Goal: Task Accomplishment & Management: Use online tool/utility

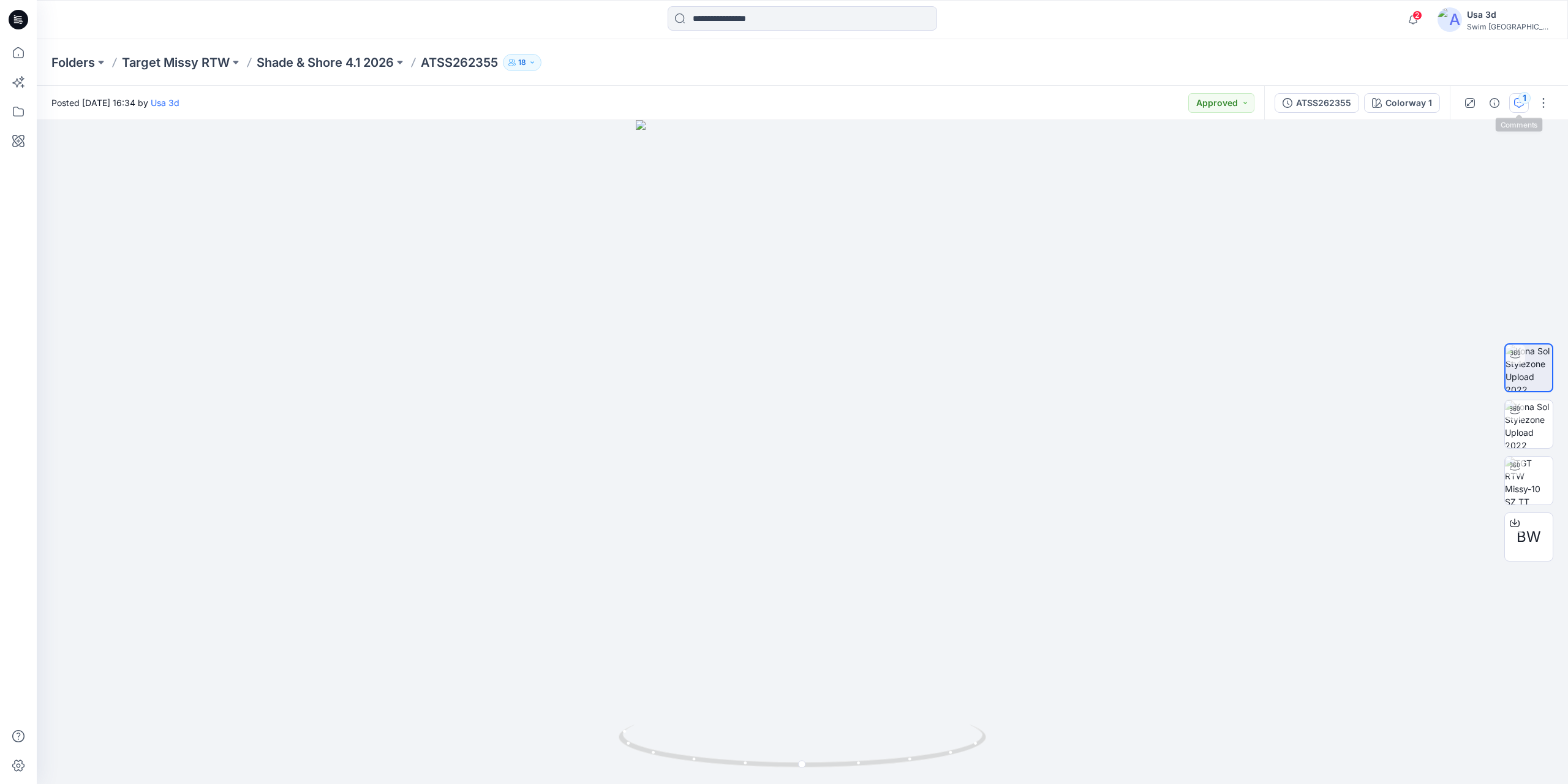
click at [1519, 101] on div "1" at bounding box center [1525, 98] width 12 height 12
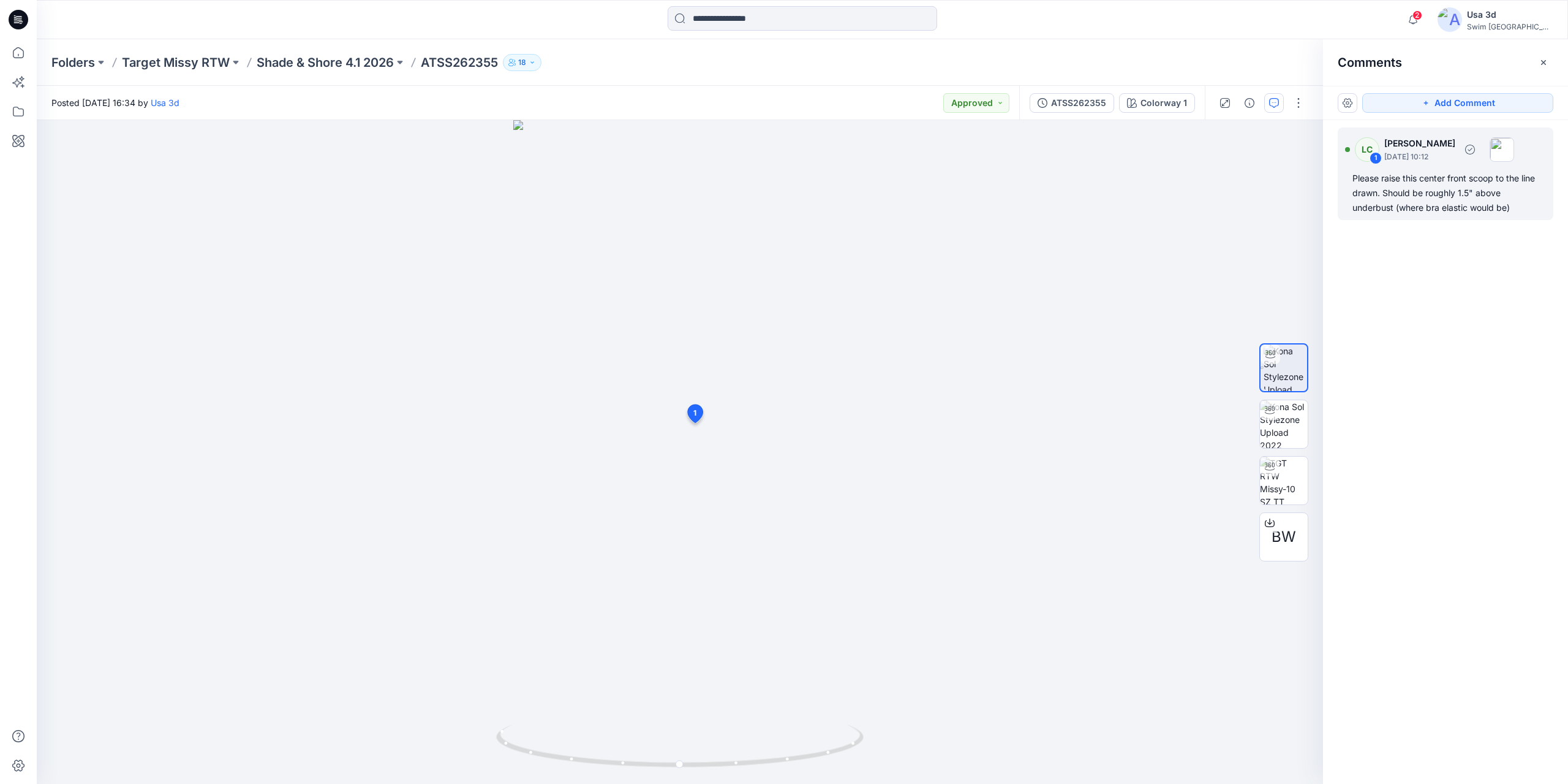
click at [1440, 196] on div "Please raise this center front scoop to the line drawn. Should be roughly 1.5" …" at bounding box center [1446, 193] width 186 height 44
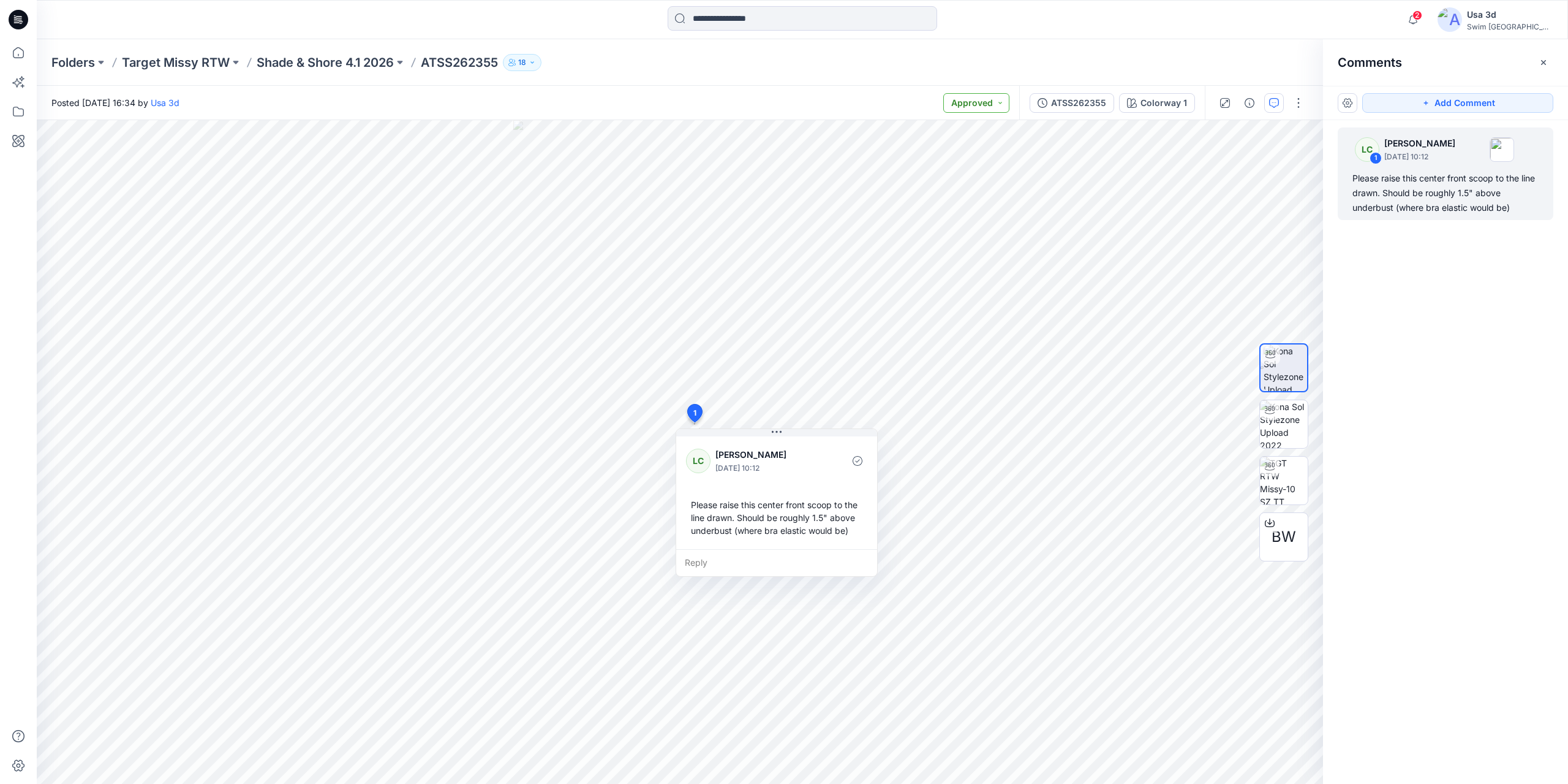
click at [981, 102] on button "Approved" at bounding box center [976, 103] width 66 height 20
click at [953, 240] on p "Resubmit" at bounding box center [945, 241] width 38 height 16
click at [1425, 15] on icon "button" at bounding box center [1413, 20] width 23 height 25
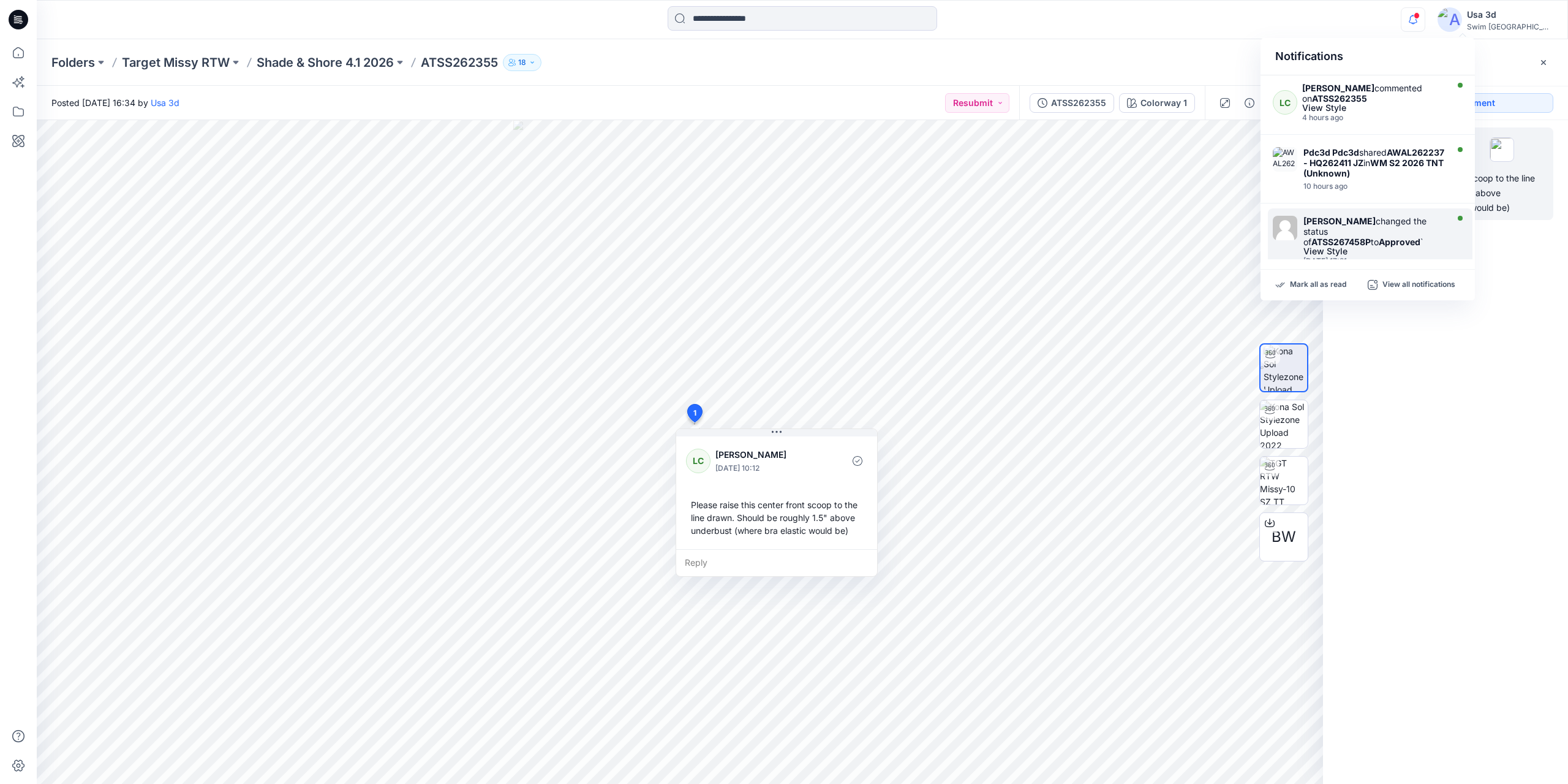
click at [1362, 222] on strong "Caitlin Magrane" at bounding box center [1339, 221] width 72 height 10
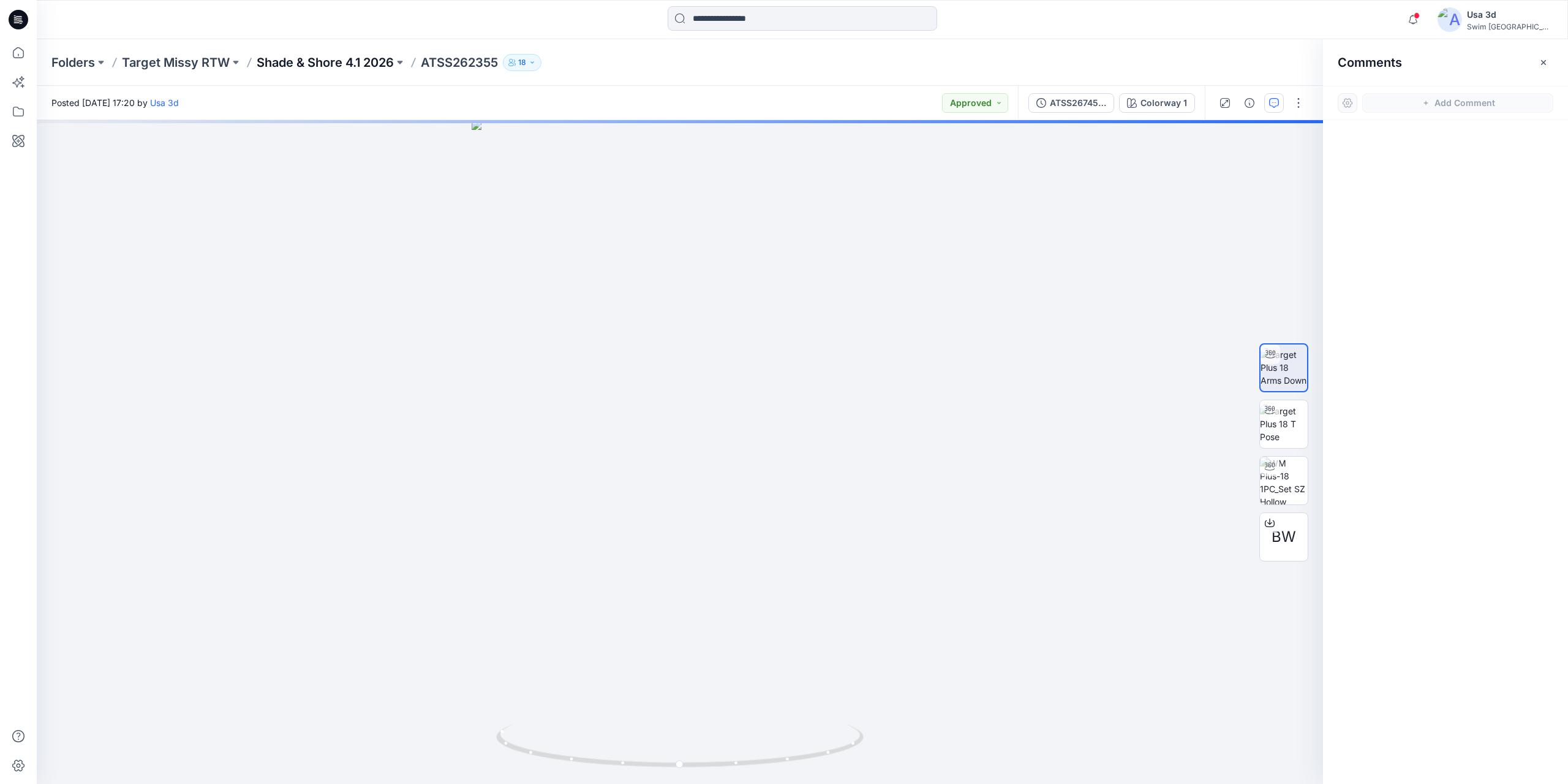
click at [310, 60] on p "Shade & Shore 4.1 2026" at bounding box center [325, 62] width 138 height 17
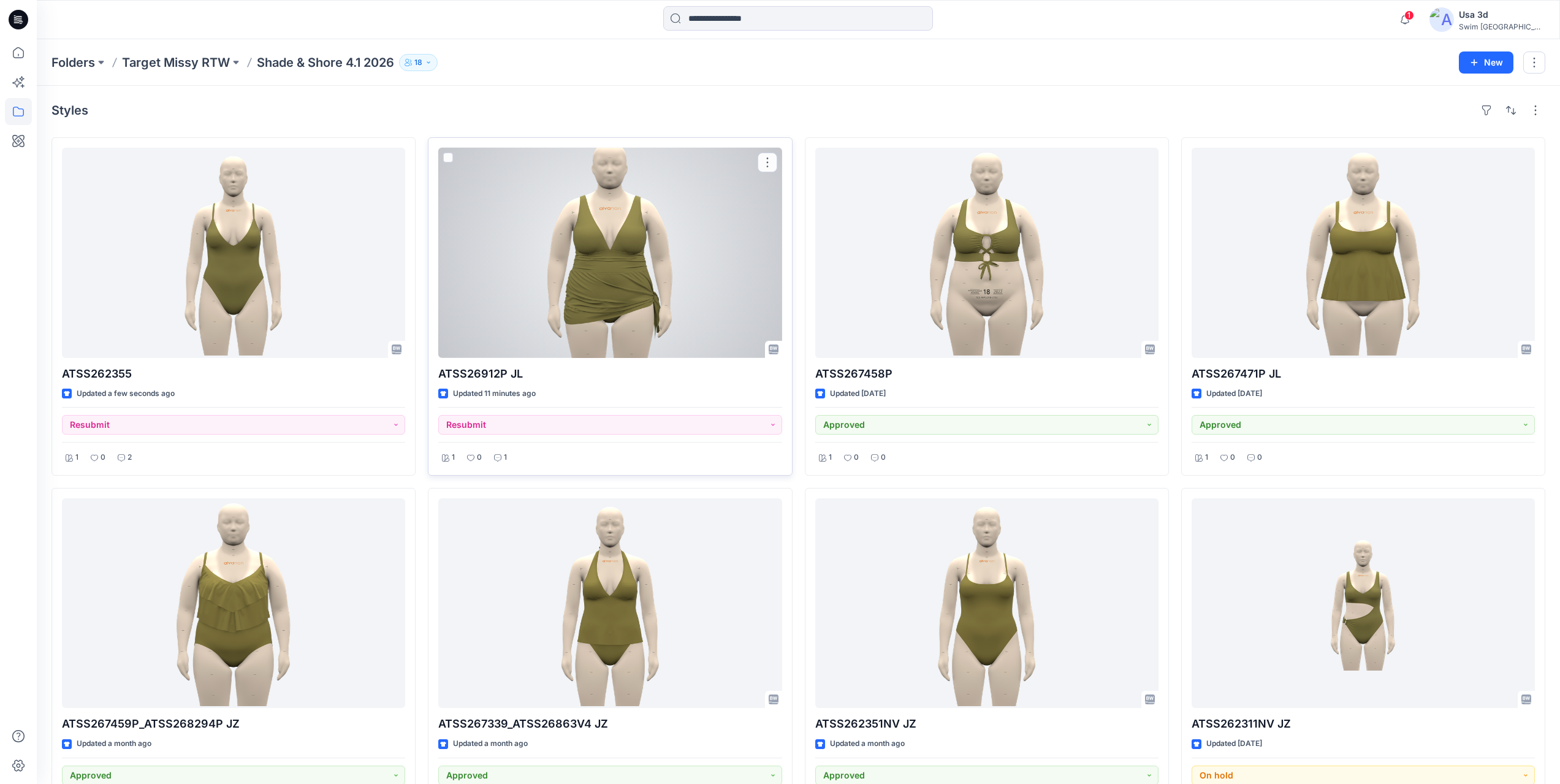
click at [633, 281] on div at bounding box center [610, 252] width 343 height 210
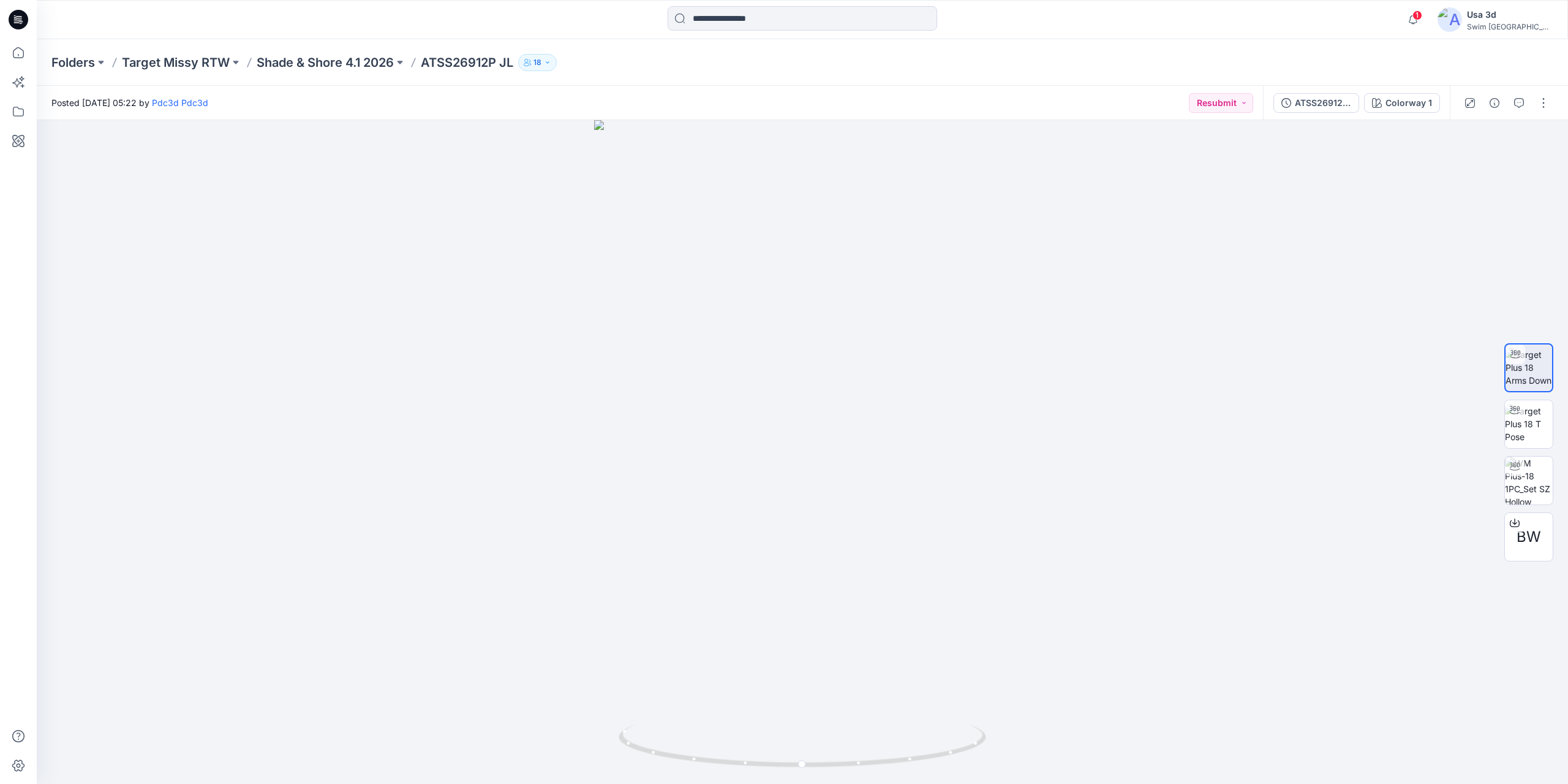
click at [420, 23] on div at bounding box center [803, 20] width 766 height 27
click at [1514, 112] on button "button" at bounding box center [1519, 103] width 20 height 20
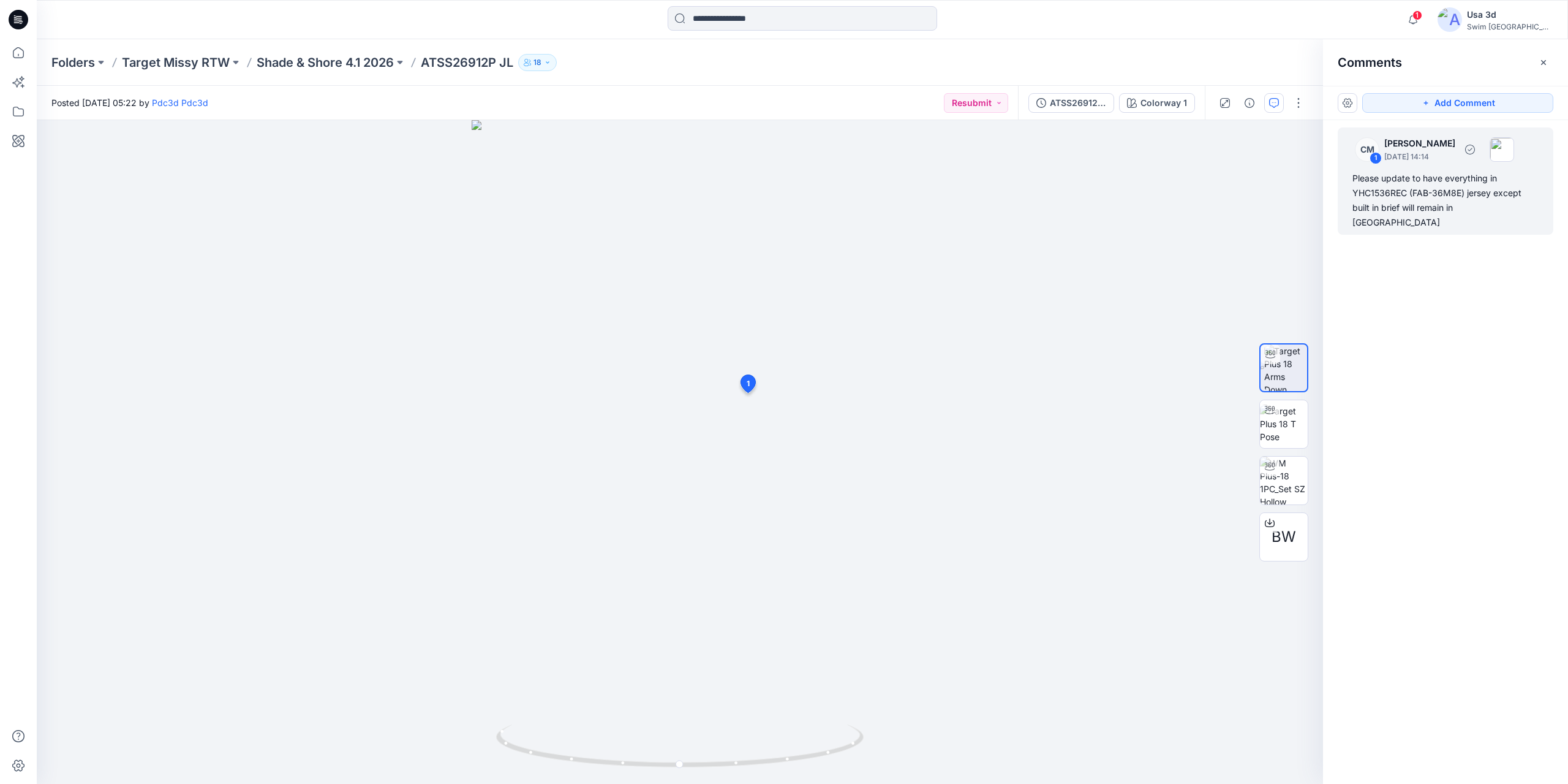
click at [1416, 199] on div "Please update to have everything in YHC1536REC (FAB-36M8E) jersey except built …" at bounding box center [1446, 200] width 186 height 59
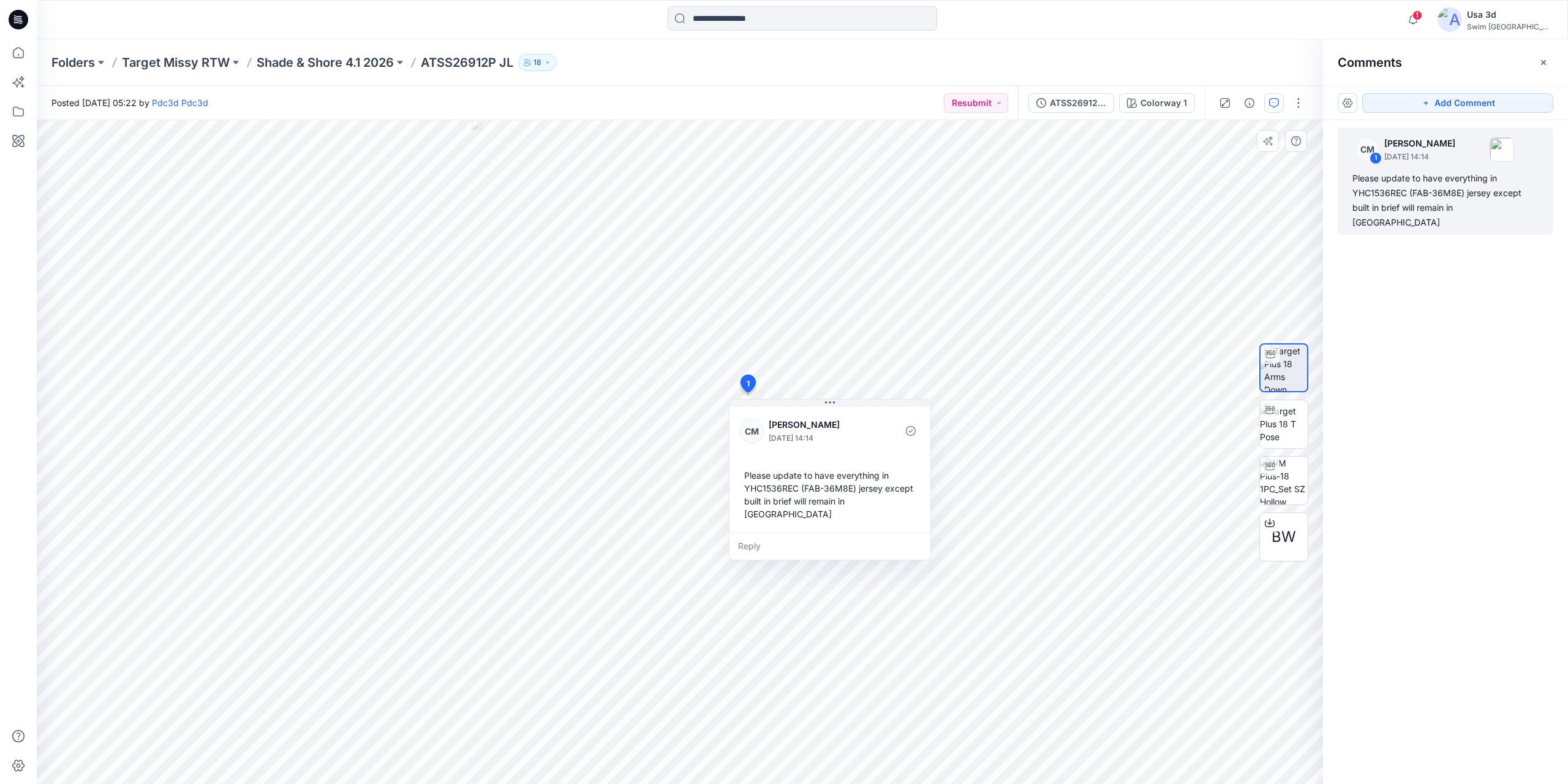
click at [779, 534] on div "Reply" at bounding box center [830, 546] width 201 height 27
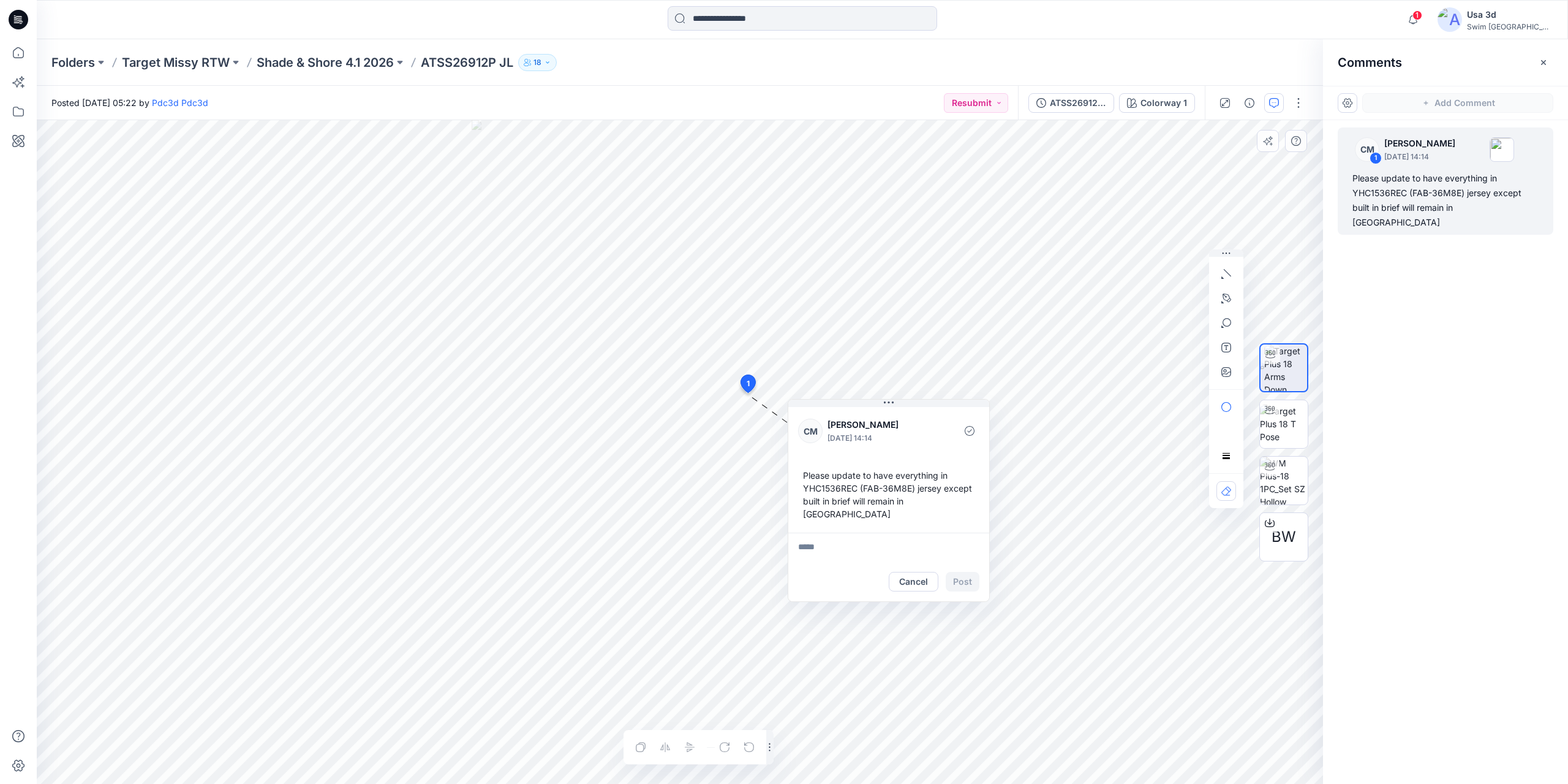
drag, startPoint x: 745, startPoint y: 491, endPoint x: 804, endPoint y: 491, distance: 59.0
click at [804, 491] on div "Please update to have everything in YHC1536REC (FAB-36M8E) jersey except built …" at bounding box center [889, 494] width 181 height 61
click at [804, 489] on div "Please update to have everything in YHC1536REC (FAB-36M8E) jersey except built …" at bounding box center [889, 494] width 181 height 61
drag, startPoint x: 804, startPoint y: 489, endPoint x: 830, endPoint y: 489, distance: 26.0
click at [830, 489] on div "Please update to have everything in YHC1536REC (FAB-36M8E) jersey except built …" at bounding box center [889, 494] width 181 height 61
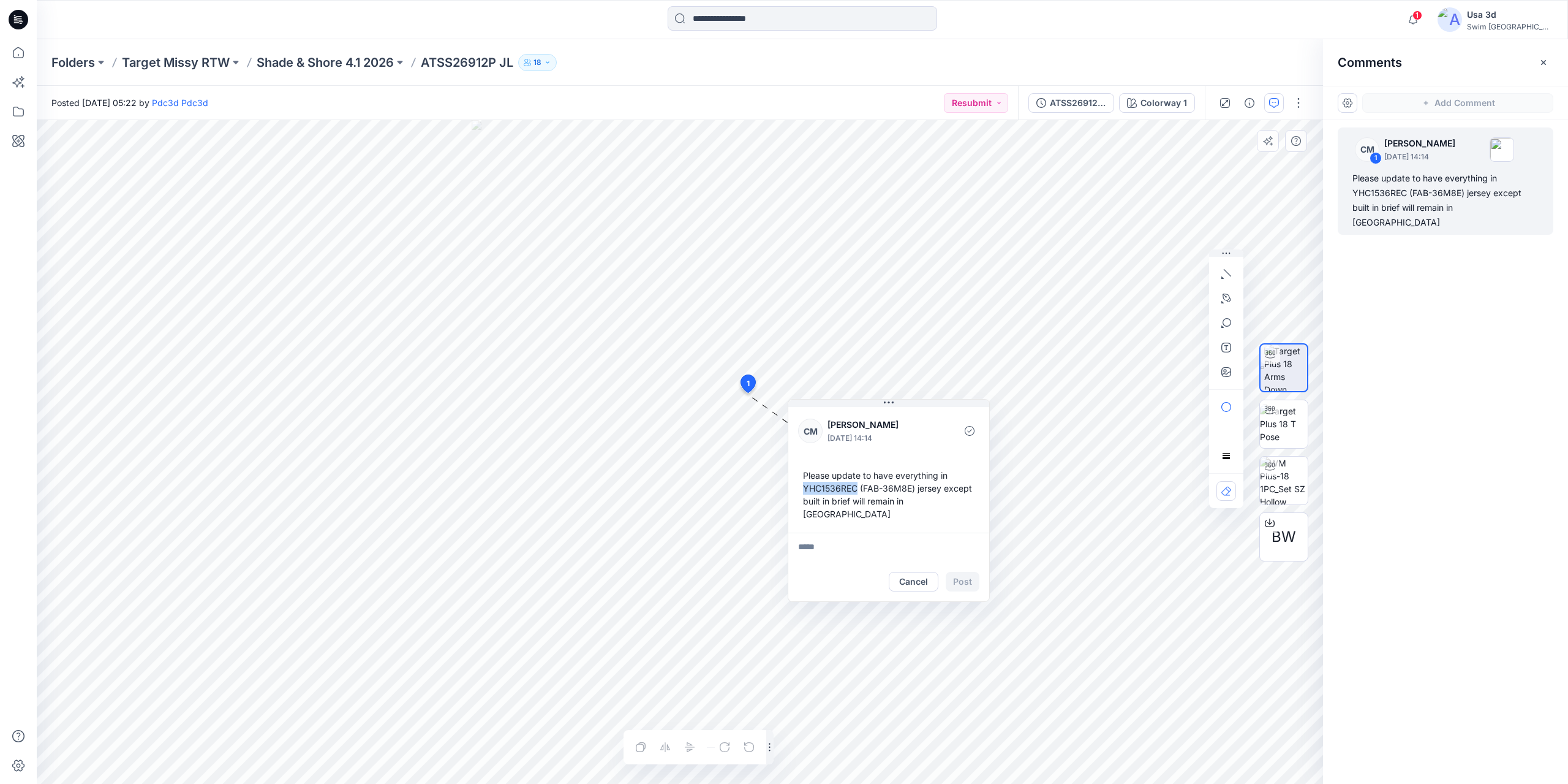
copy div "YHC1536REC"
click at [1088, 107] on div "ATSS26912P JL" at bounding box center [1078, 103] width 56 height 14
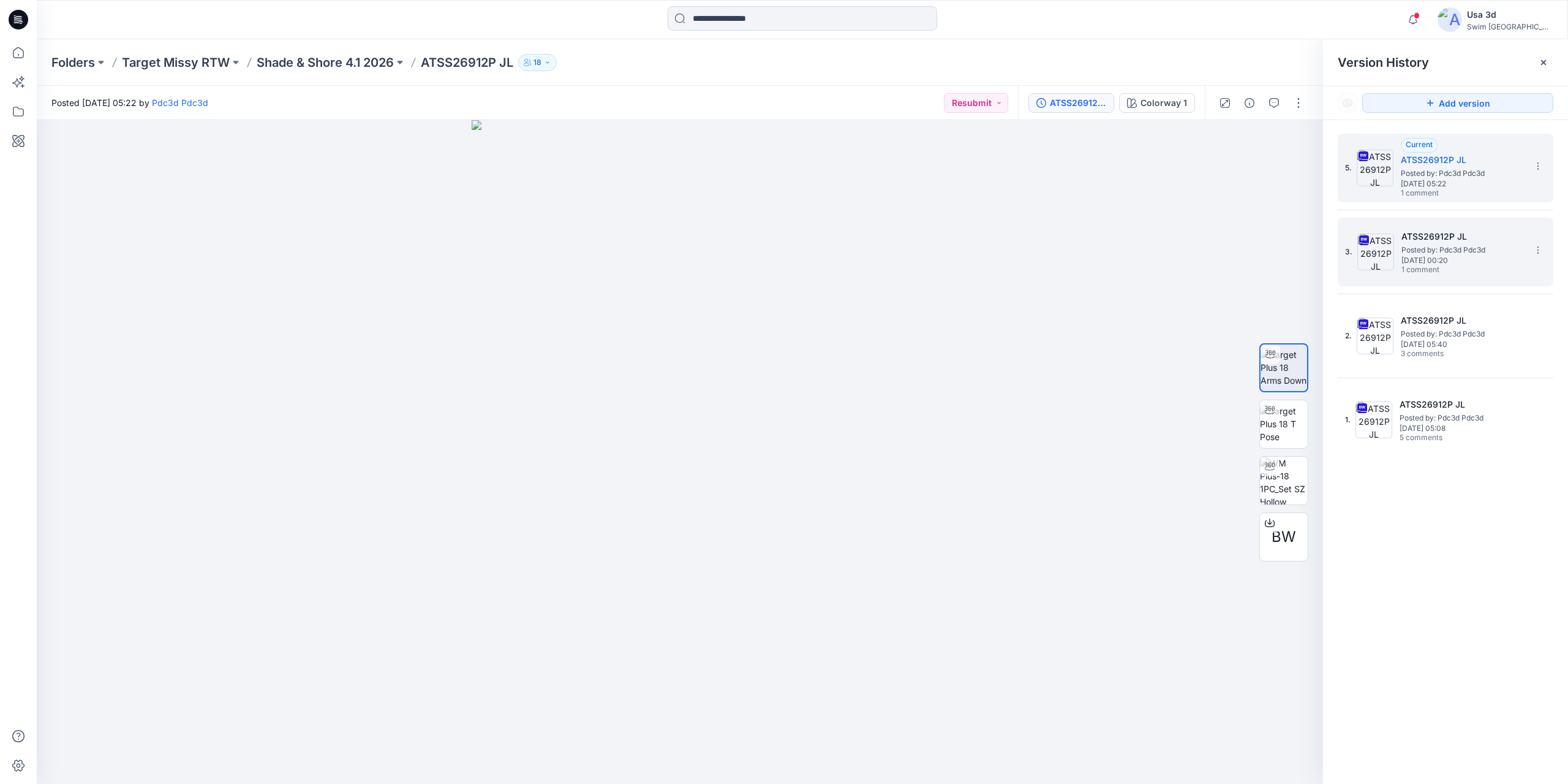
click at [1463, 263] on span "Thursday, September 11, 2025 00:20" at bounding box center [1463, 260] width 123 height 9
drag, startPoint x: 685, startPoint y: 629, endPoint x: 679, endPoint y: 441, distance: 188.1
click at [679, 441] on img at bounding box center [680, 236] width 722 height 1094
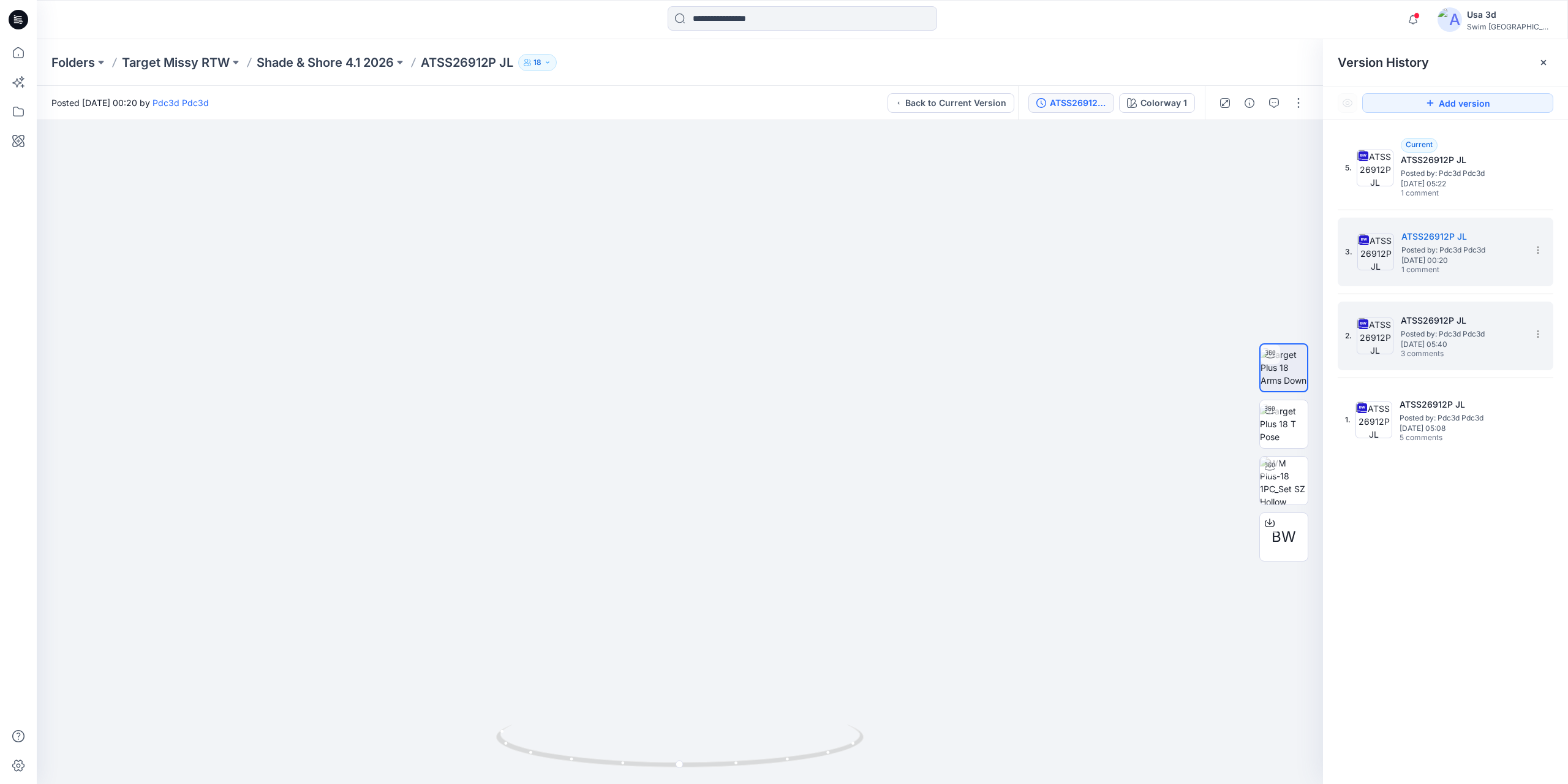
click at [1432, 334] on span "Posted by: Pdc3d Pdc3d" at bounding box center [1462, 334] width 123 height 12
drag, startPoint x: 662, startPoint y: 632, endPoint x: 659, endPoint y: 400, distance: 232.0
click at [659, 400] on img at bounding box center [680, 214] width 722 height 1139
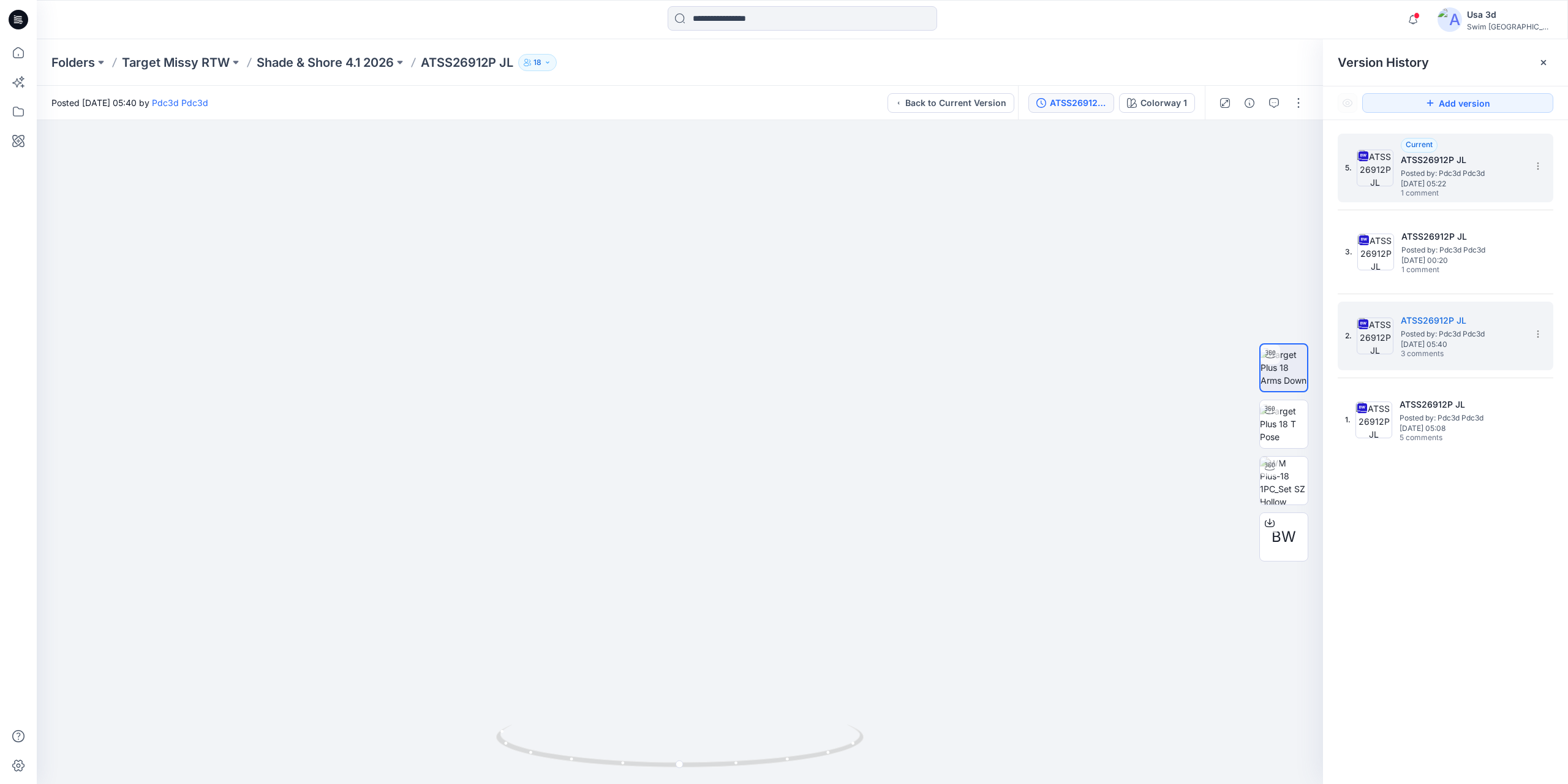
click at [1437, 184] on span "Monday, September 15, 2025 05:22" at bounding box center [1462, 184] width 123 height 9
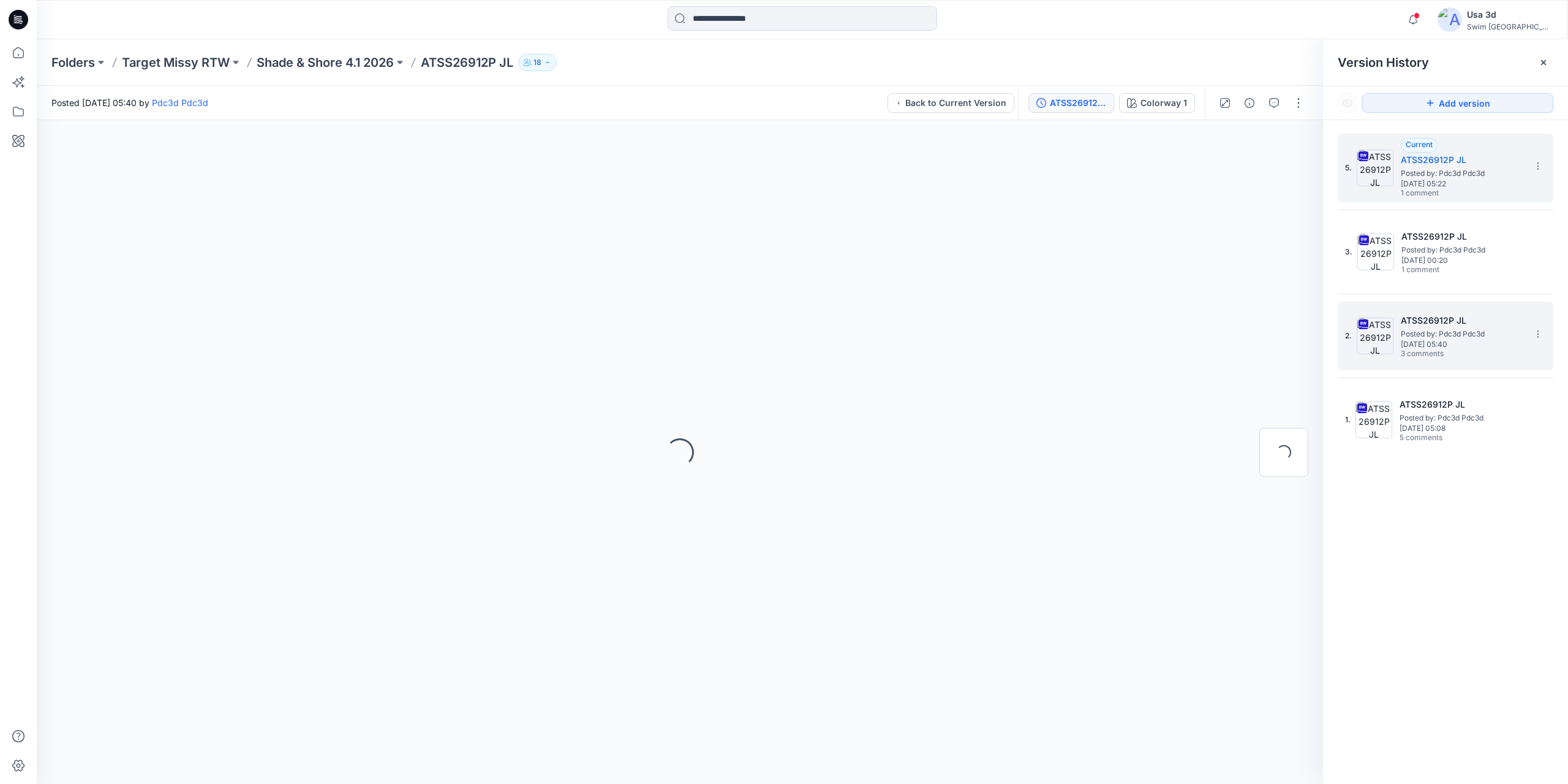
click at [1453, 329] on span "Posted by: Pdc3d Pdc3d" at bounding box center [1462, 334] width 123 height 12
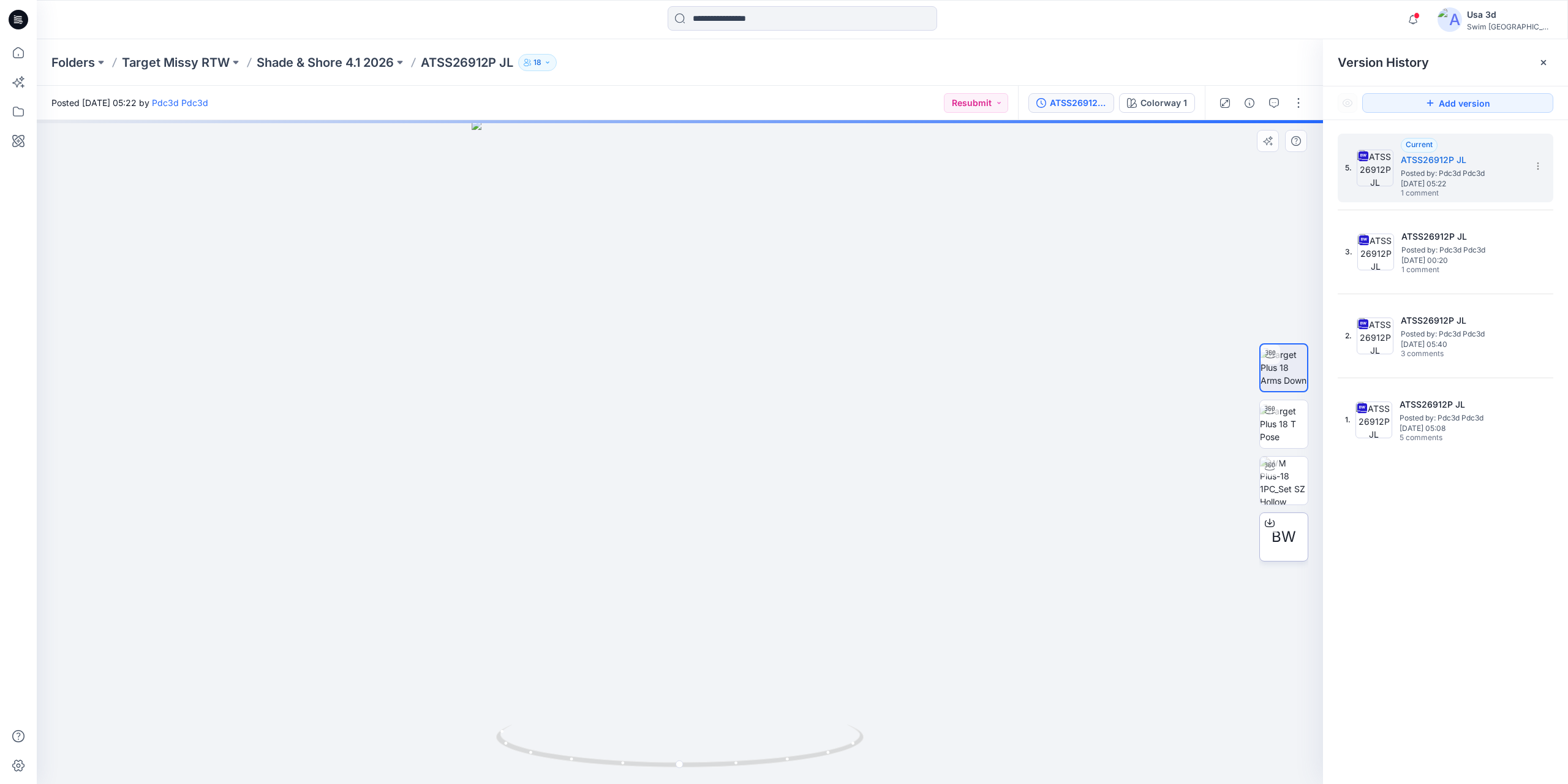
click at [1288, 543] on span "BW" at bounding box center [1284, 537] width 25 height 22
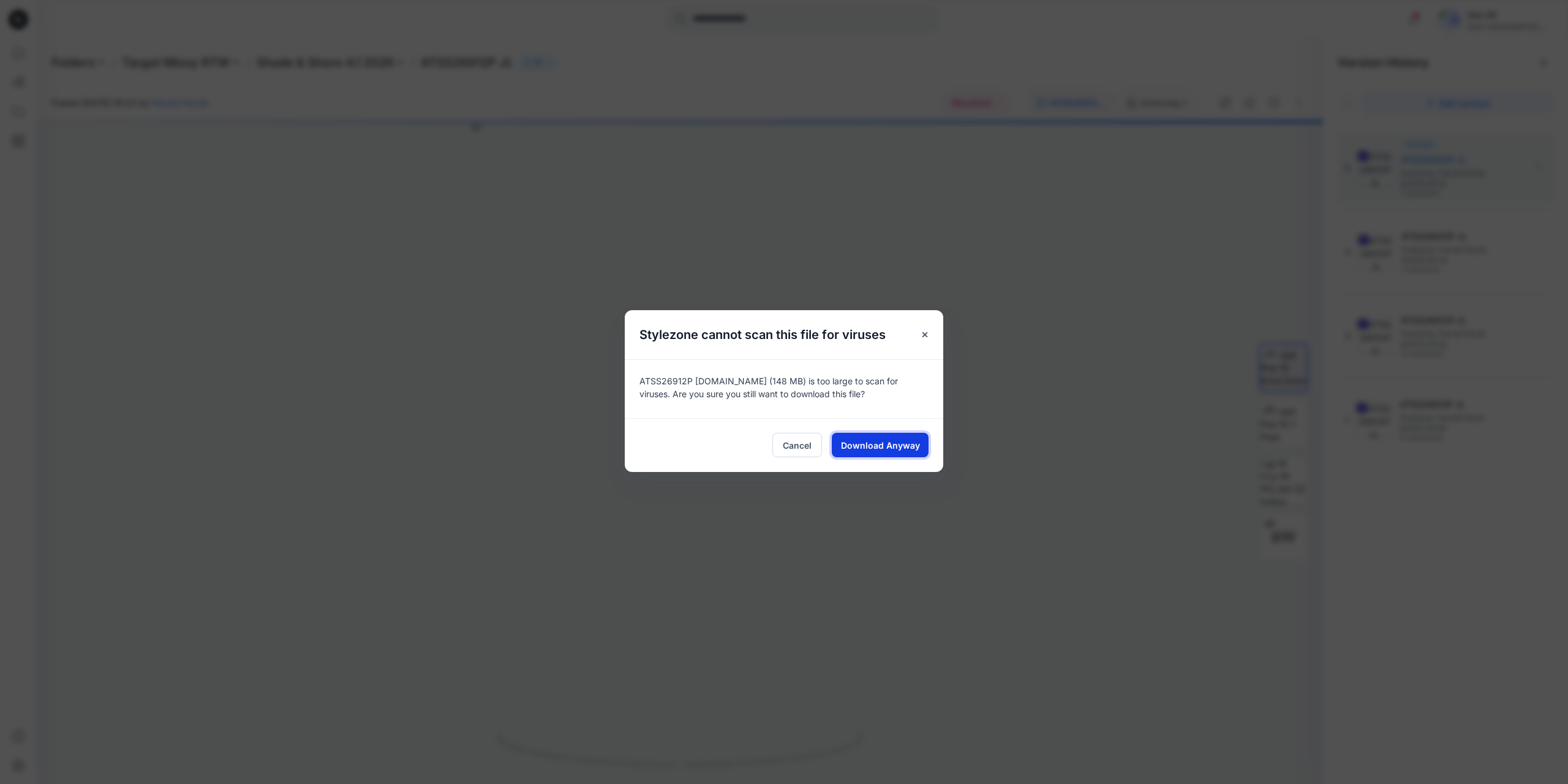
click at [911, 446] on span "Download Anyway" at bounding box center [880, 445] width 79 height 13
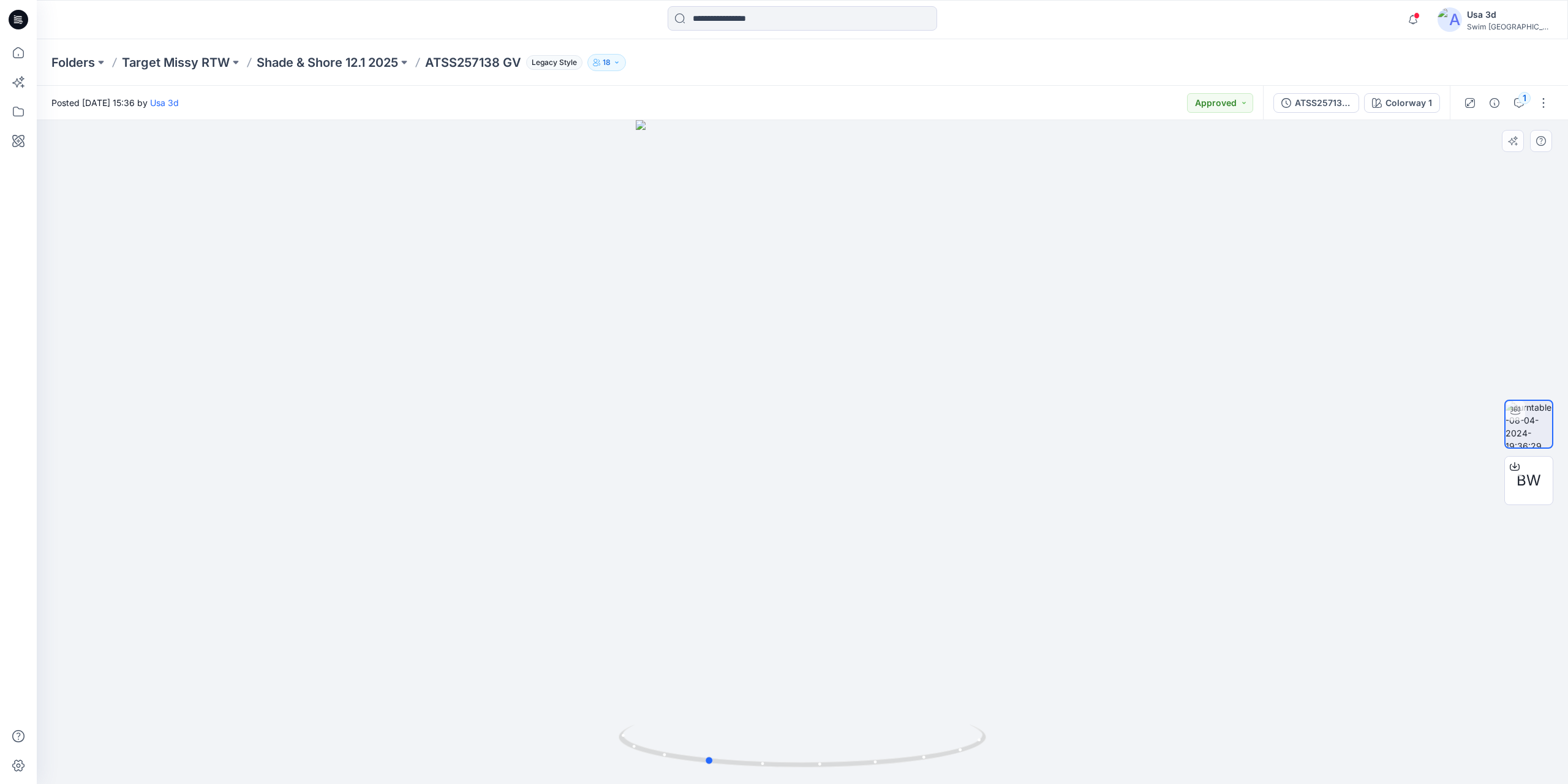
drag, startPoint x: 816, startPoint y: 397, endPoint x: 760, endPoint y: 394, distance: 56.1
click at [760, 394] on div at bounding box center [803, 452] width 1532 height 664
drag, startPoint x: 768, startPoint y: 399, endPoint x: 892, endPoint y: 390, distance: 124.3
click at [892, 390] on div at bounding box center [803, 452] width 1532 height 664
click at [334, 278] on div at bounding box center [803, 452] width 1532 height 664
